Goal: Transaction & Acquisition: Purchase product/service

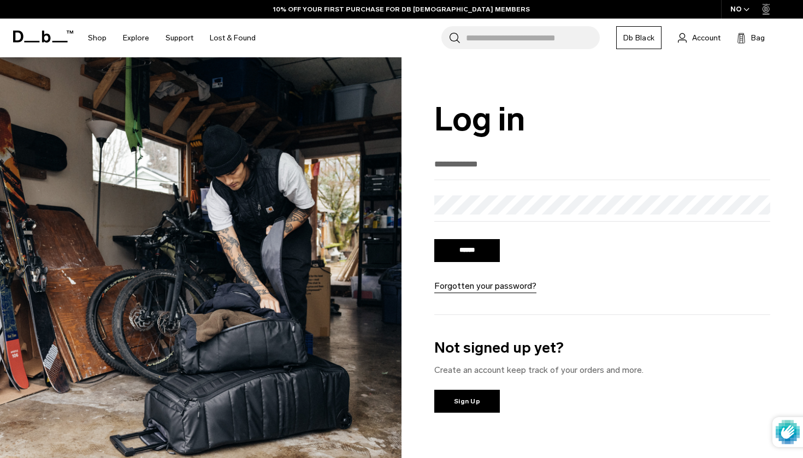
click at [520, 319] on div "We've sent you an email with a link to update your password. ****** Forgotten y…" at bounding box center [602, 292] width 336 height 275
click at [478, 408] on link "Sign Up" at bounding box center [467, 401] width 66 height 23
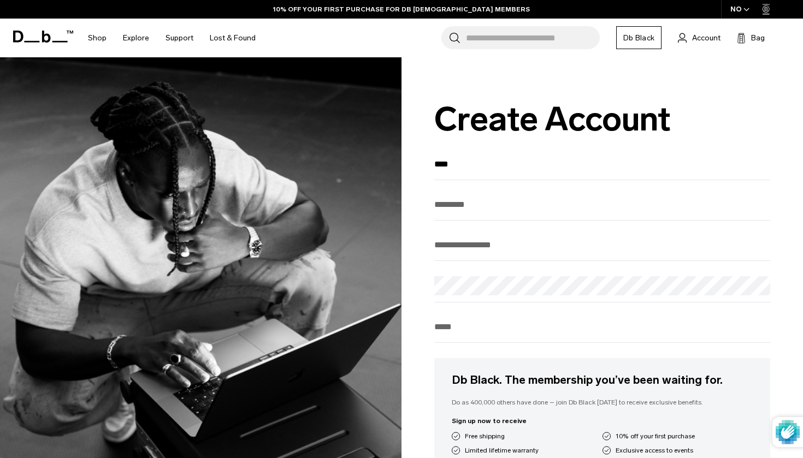
type input "****"
type input "*******"
type input "**********"
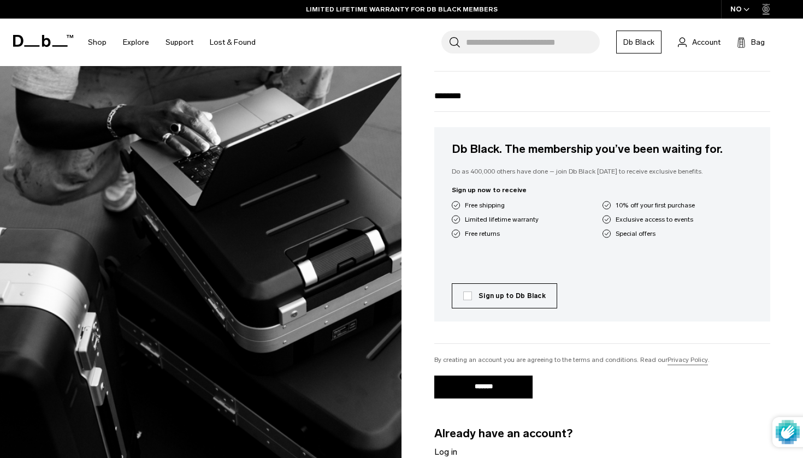
scroll to position [232, 0]
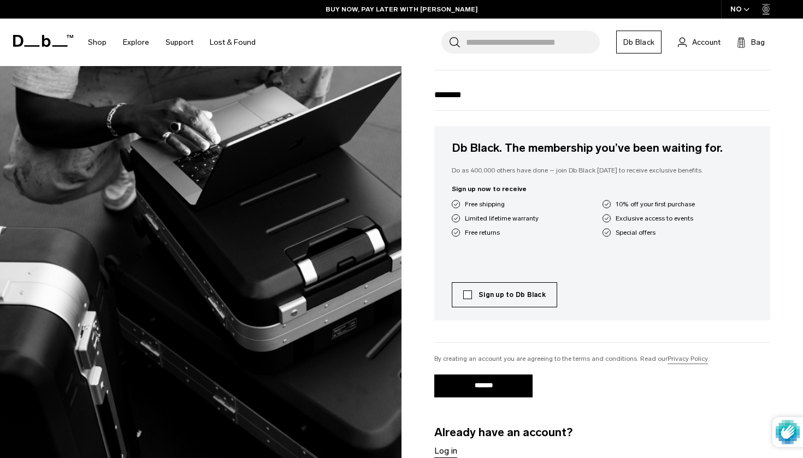
type input "********"
click at [467, 300] on label "Sign up to Db Black" at bounding box center [504, 295] width 82 height 10
click at [490, 394] on input "*******" at bounding box center [483, 386] width 98 height 23
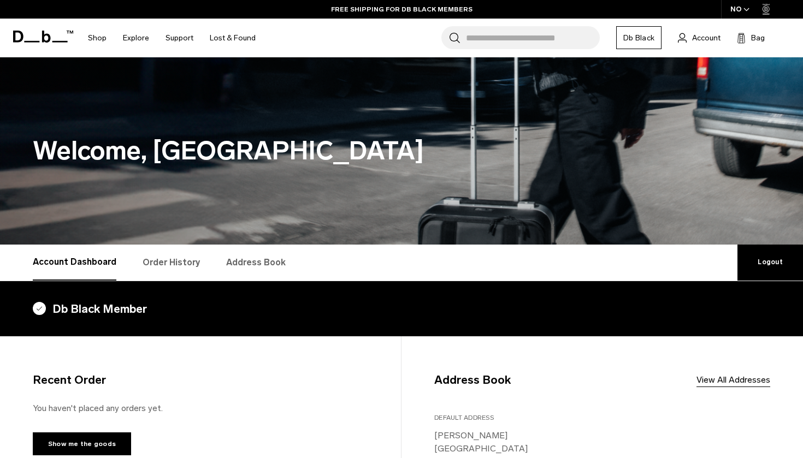
click at [531, 37] on input "Search for Bags, Luggage..." at bounding box center [533, 37] width 134 height 23
type input "*"
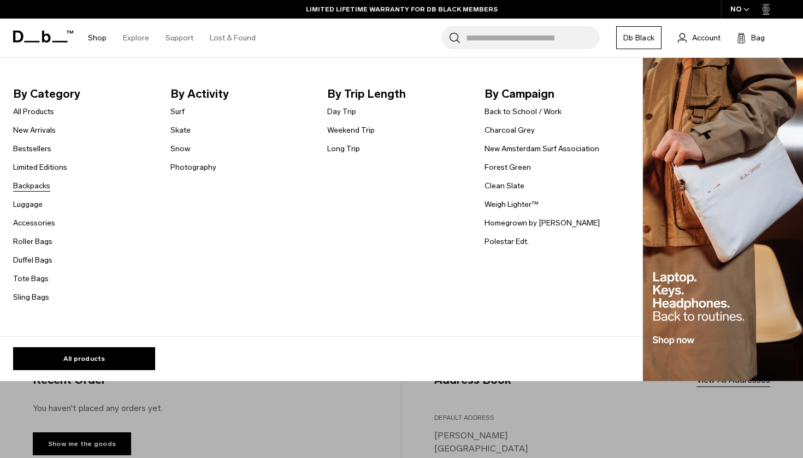
click at [23, 189] on link "Backpacks" at bounding box center [31, 185] width 37 height 11
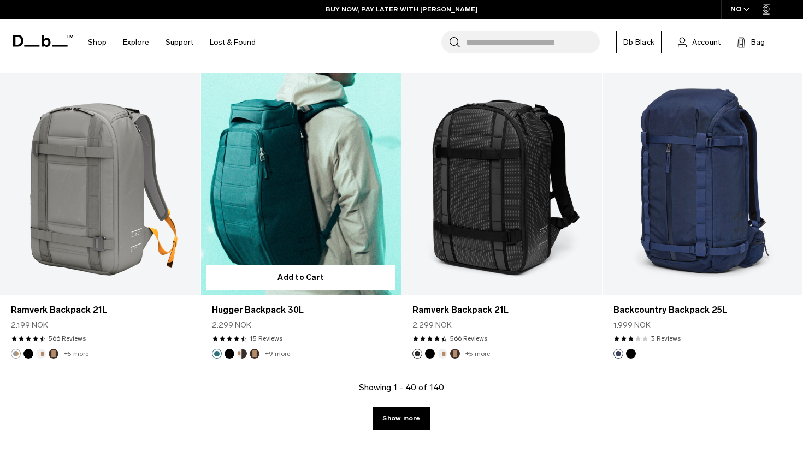
scroll to position [2976, 0]
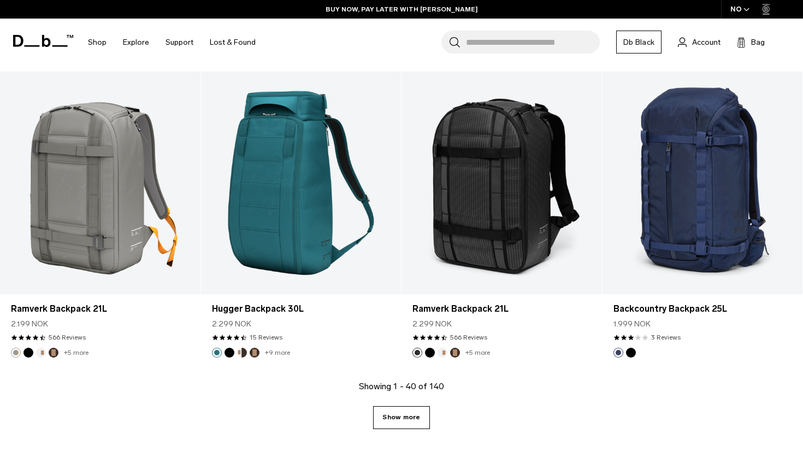
click at [399, 424] on link "Show more" at bounding box center [401, 417] width 56 height 23
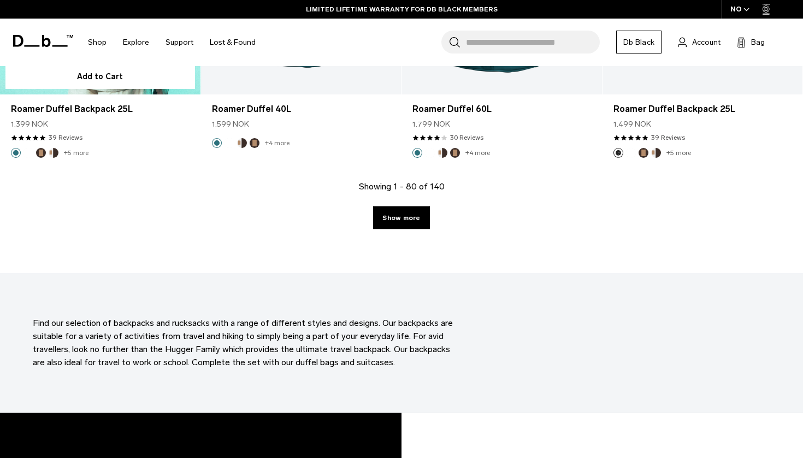
scroll to position [6269, 0]
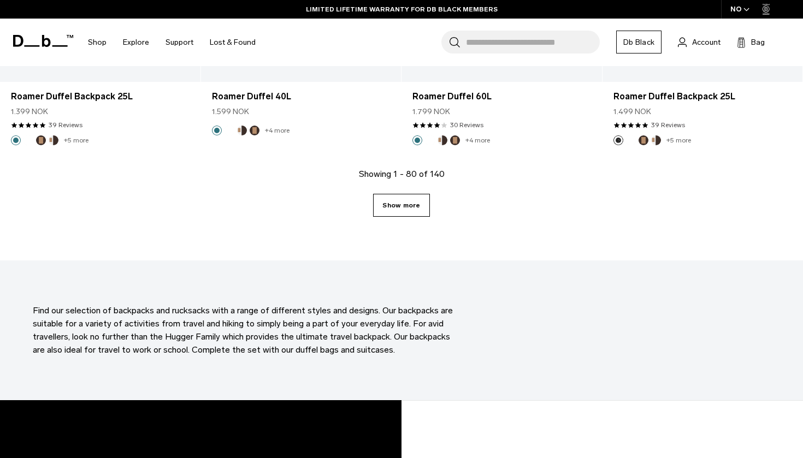
click at [391, 205] on link "Show more" at bounding box center [401, 205] width 56 height 23
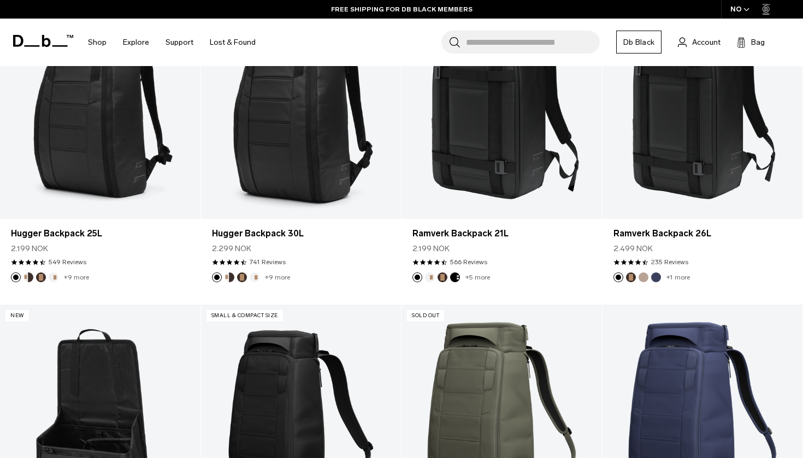
scroll to position [279, 0]
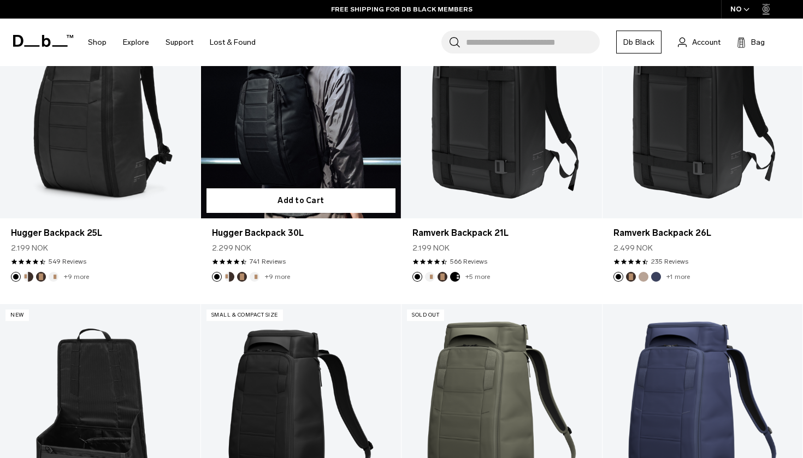
click at [275, 149] on link "Hugger Backpack 30L" at bounding box center [301, 107] width 200 height 222
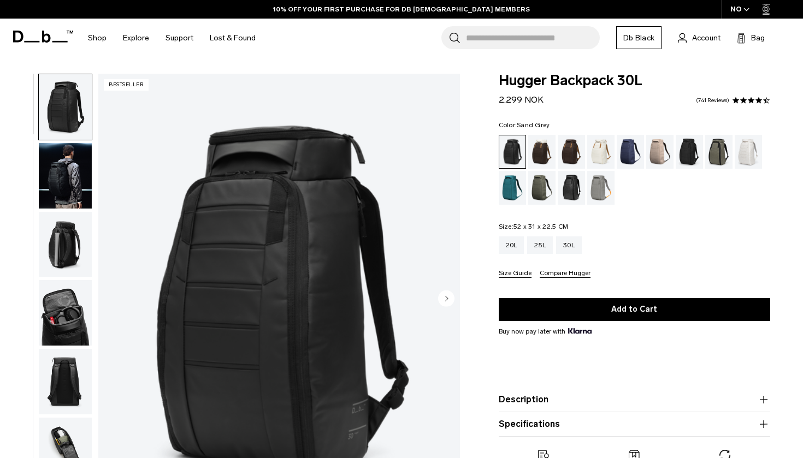
click at [606, 186] on div "Sand Grey" at bounding box center [601, 188] width 28 height 34
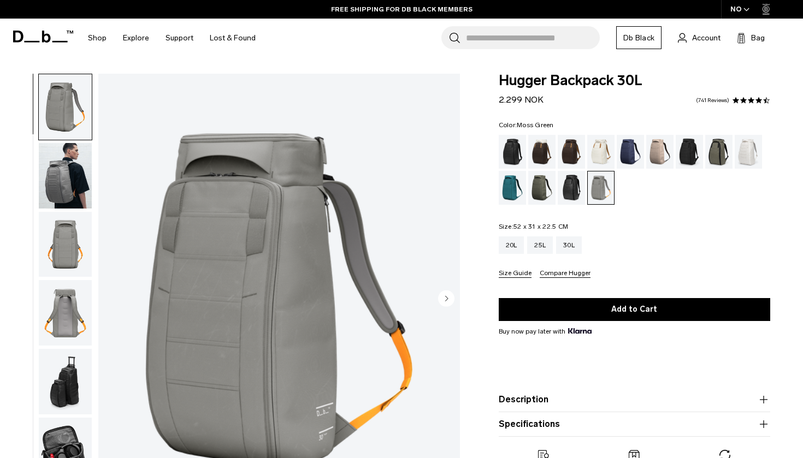
click at [550, 188] on div "Moss Green" at bounding box center [542, 188] width 28 height 34
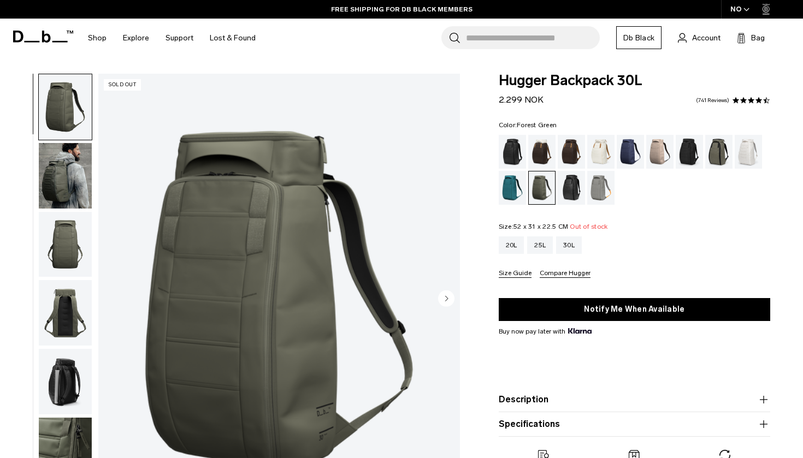
click at [722, 153] on div "Forest Green" at bounding box center [719, 152] width 28 height 34
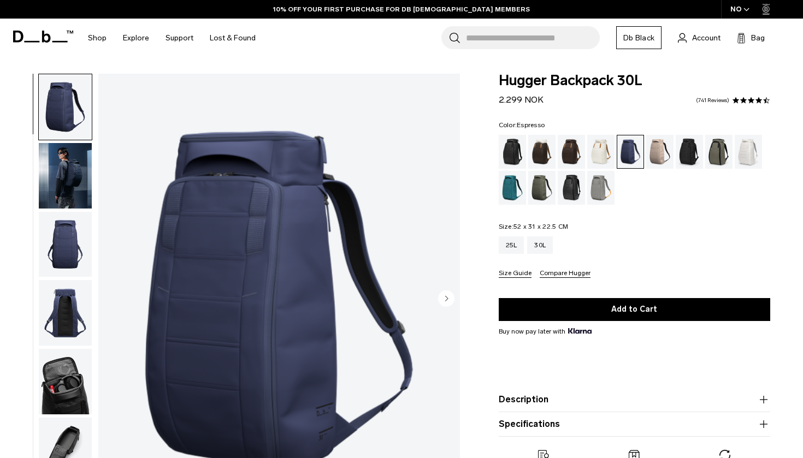
click at [572, 152] on div "Espresso" at bounding box center [571, 152] width 28 height 34
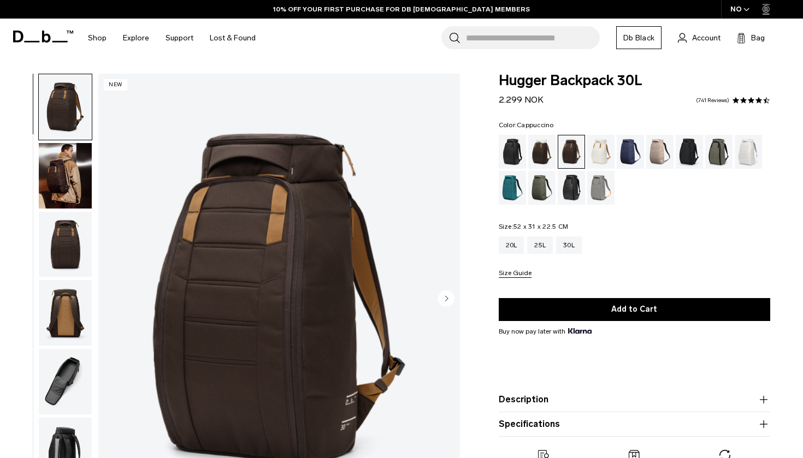
click at [548, 156] on div "Cappuccino" at bounding box center [542, 152] width 28 height 34
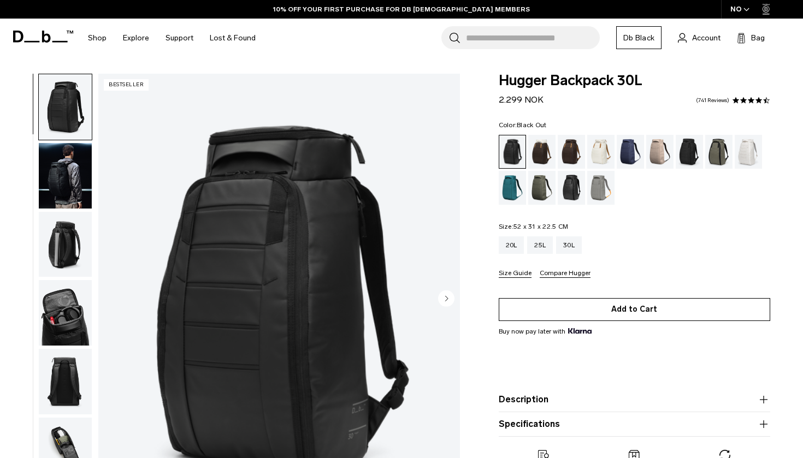
click at [609, 314] on button "Add to Cart" at bounding box center [634, 309] width 271 height 23
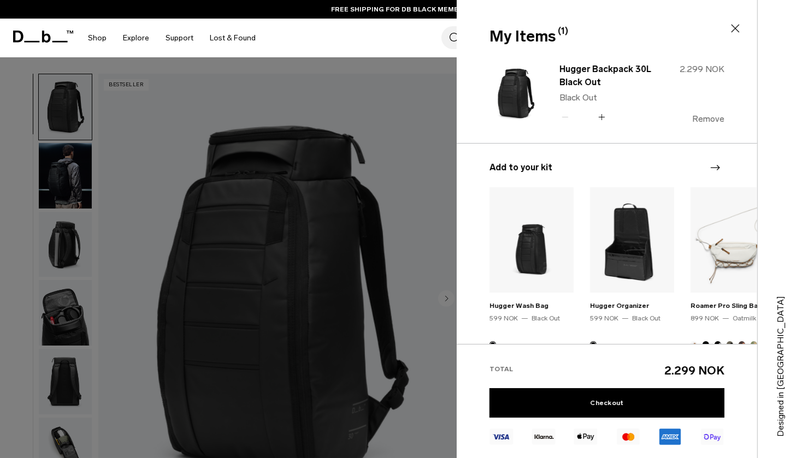
click at [710, 121] on button "Remove" at bounding box center [708, 119] width 32 height 10
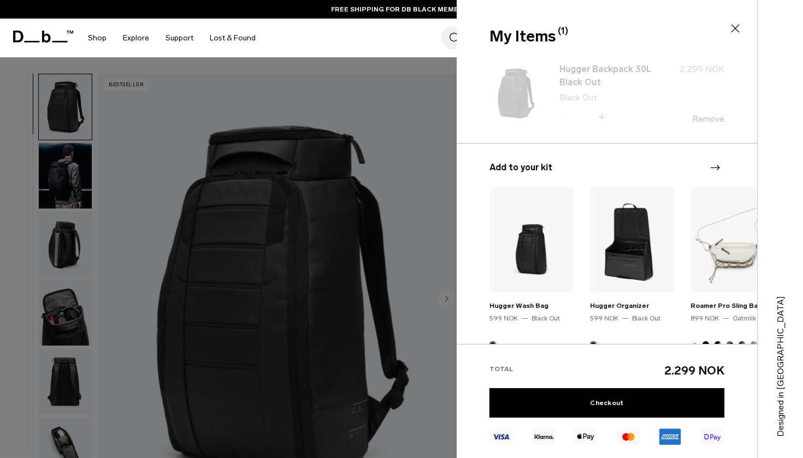
click at [732, 26] on icon at bounding box center [734, 28] width 13 height 13
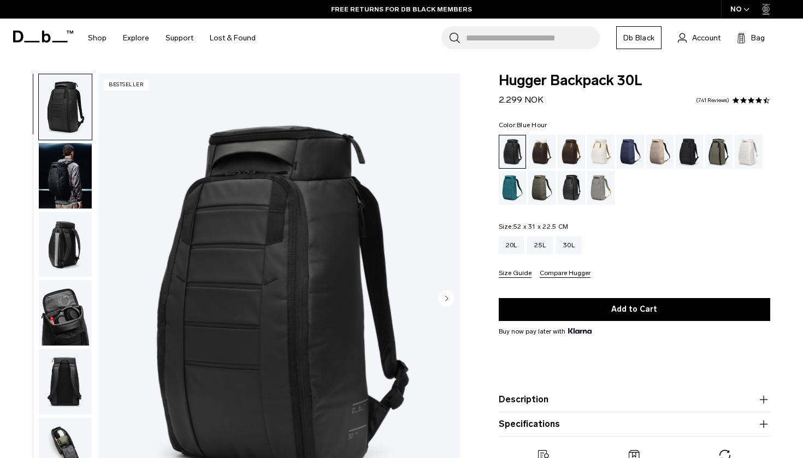
click at [621, 156] on div "Blue Hour" at bounding box center [630, 152] width 28 height 34
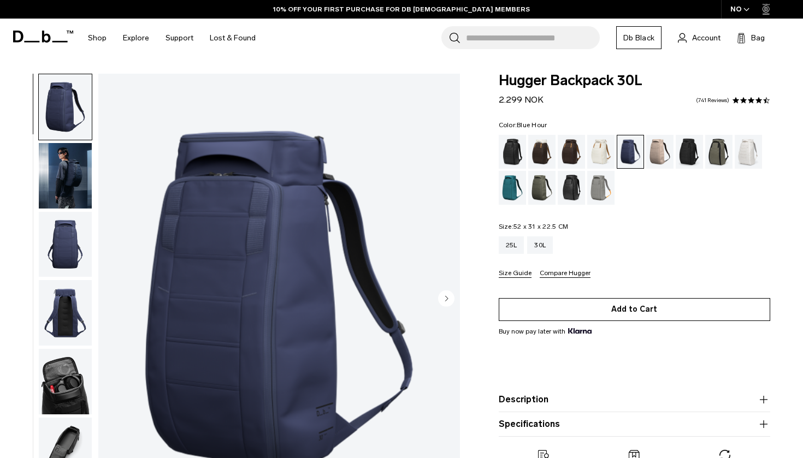
click at [568, 309] on button "Add to Cart" at bounding box center [634, 309] width 271 height 23
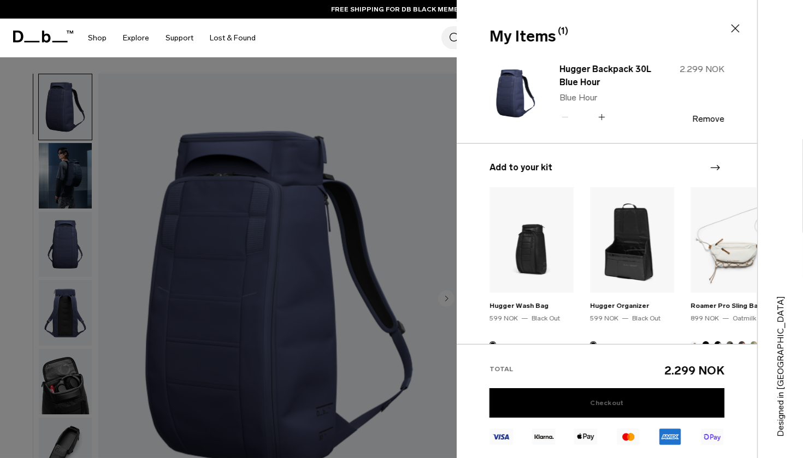
click at [626, 405] on link "Checkout" at bounding box center [606, 402] width 235 height 29
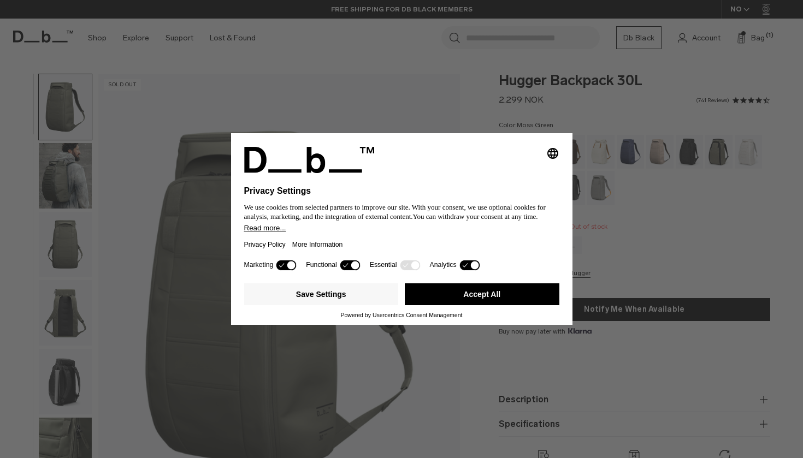
click at [550, 150] on icon "Select language" at bounding box center [552, 153] width 13 height 13
click at [512, 226] on button "Norsk (Bokmål)" at bounding box center [515, 226] width 87 height 23
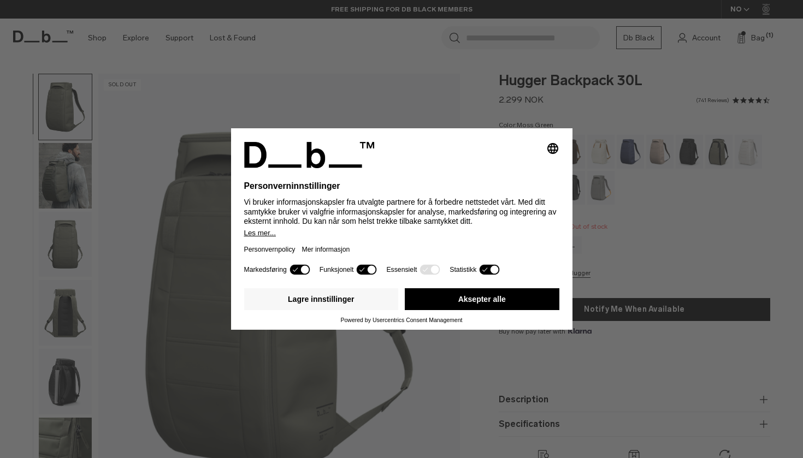
click at [464, 301] on button "Aksepter alle" at bounding box center [482, 299] width 155 height 22
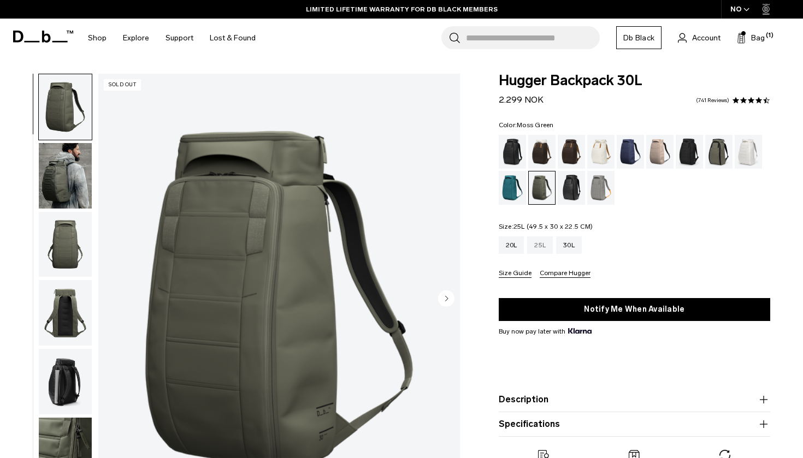
click at [548, 247] on div "25L" at bounding box center [540, 244] width 26 height 17
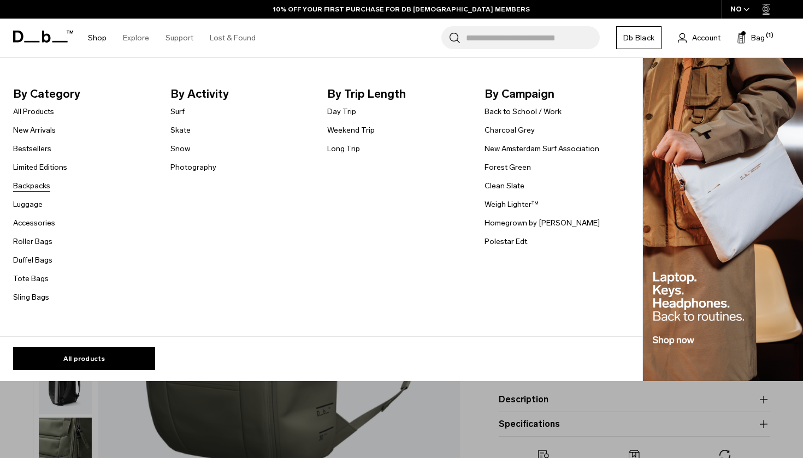
click at [30, 187] on link "Backpacks" at bounding box center [31, 185] width 37 height 11
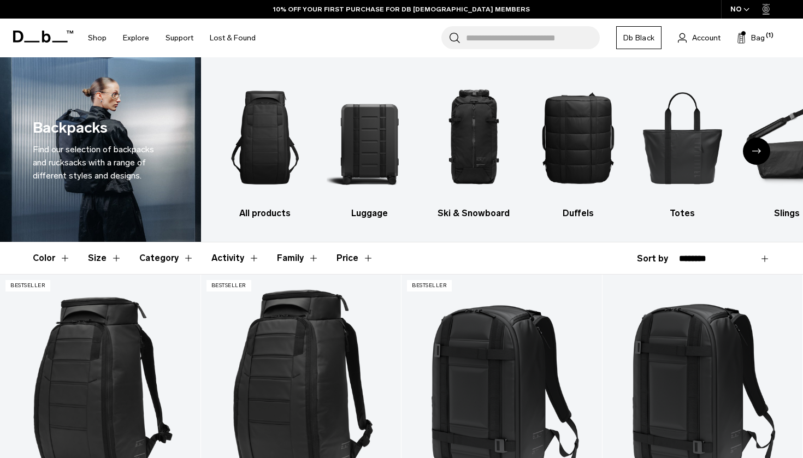
click at [110, 257] on button "Size" at bounding box center [105, 258] width 34 height 32
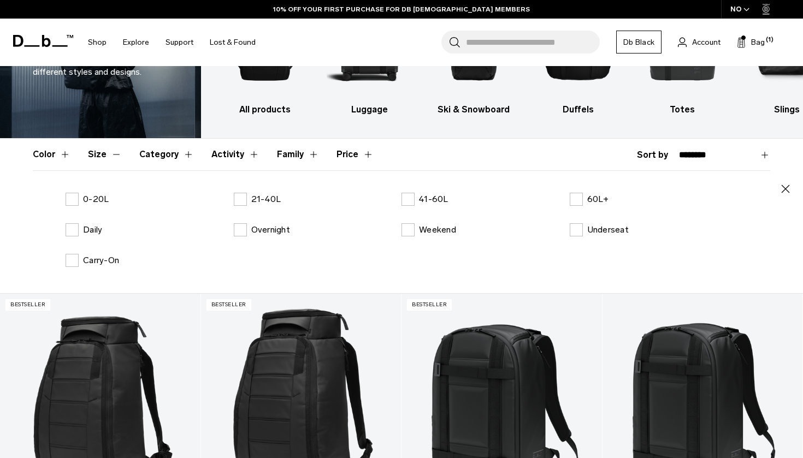
scroll to position [104, 0]
click at [241, 200] on label "21-40L" at bounding box center [258, 199] width 48 height 13
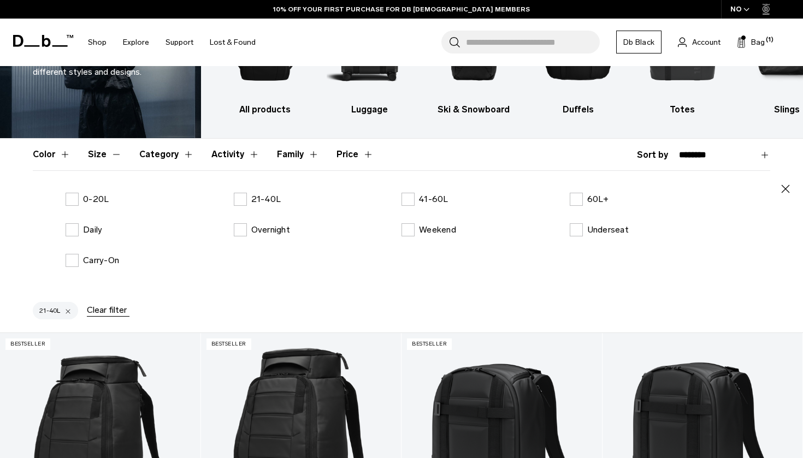
click at [119, 154] on button "Size" at bounding box center [105, 155] width 34 height 32
